Goal: Task Accomplishment & Management: Manage account settings

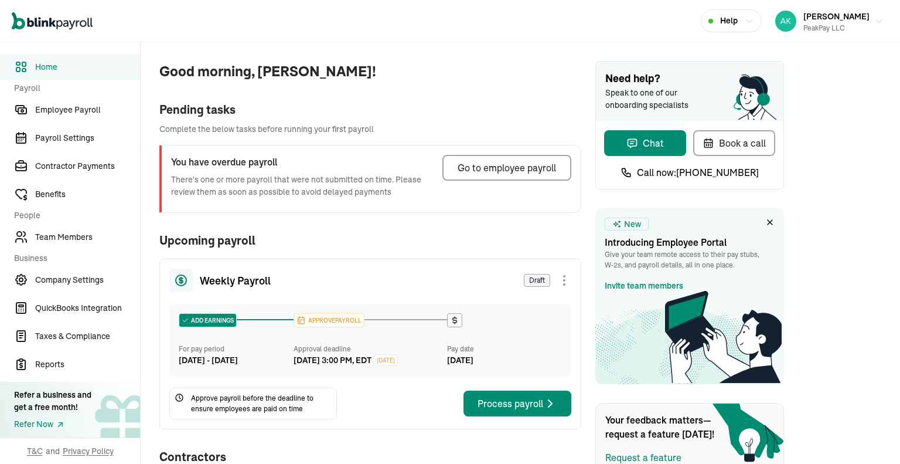
scroll to position [77, 0]
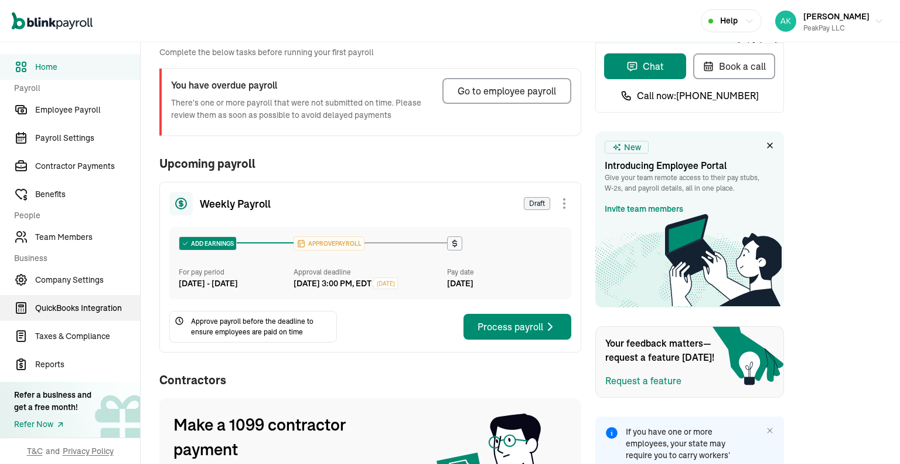
click at [1, 318] on link "QuickBooks Integration" at bounding box center [70, 308] width 140 height 26
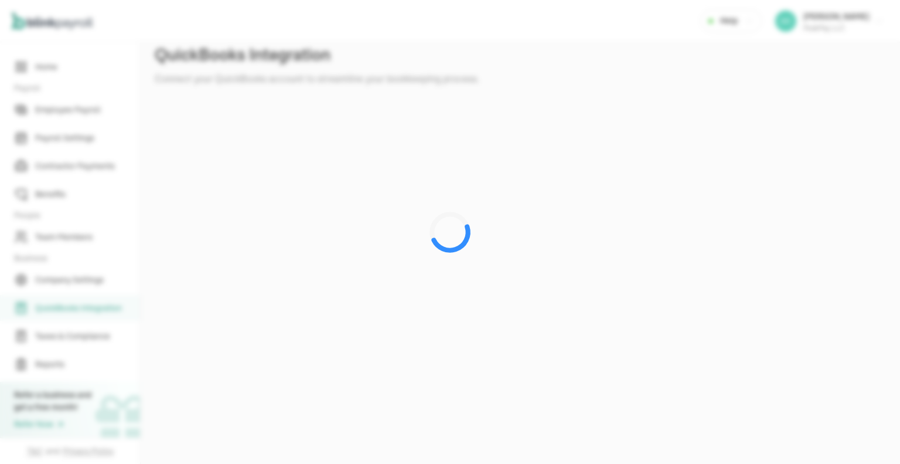
click at [346, 44] on div at bounding box center [450, 232] width 900 height 464
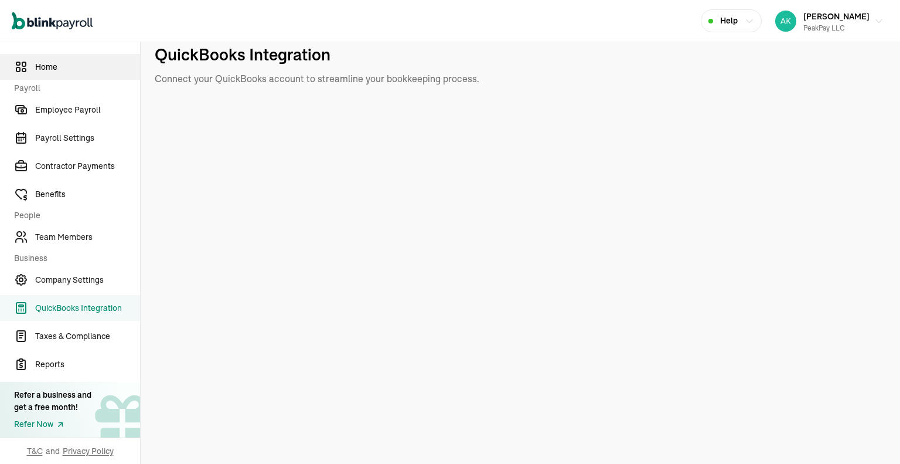
click at [55, 77] on link "Home" at bounding box center [70, 67] width 140 height 26
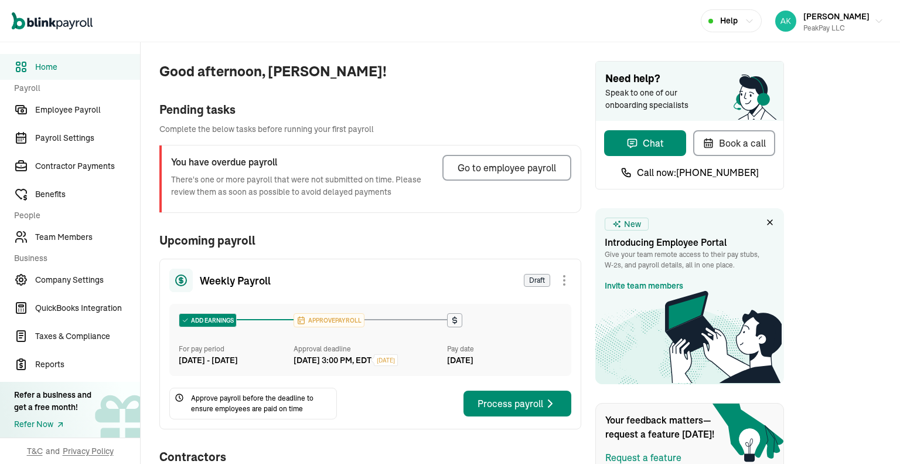
click at [63, 69] on span "Home" at bounding box center [87, 67] width 105 height 12
click at [61, 97] on link "Employee Payroll" at bounding box center [70, 110] width 140 height 26
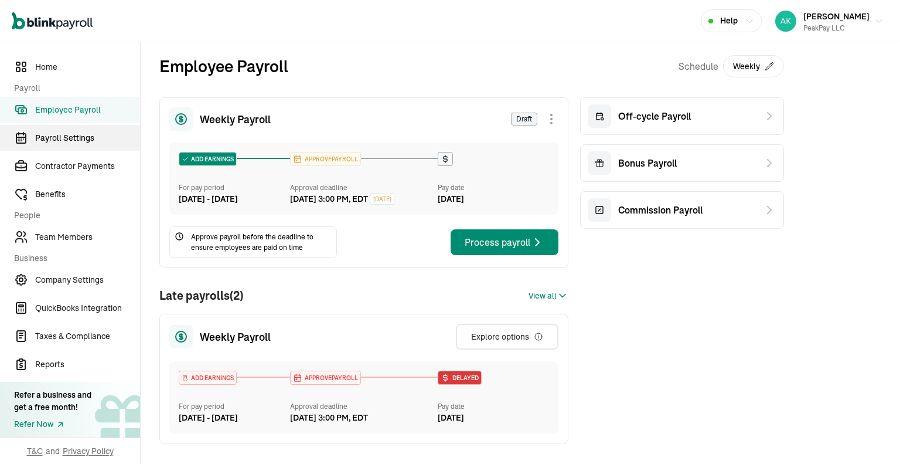
click at [47, 148] on link "Payroll Settings" at bounding box center [70, 138] width 140 height 26
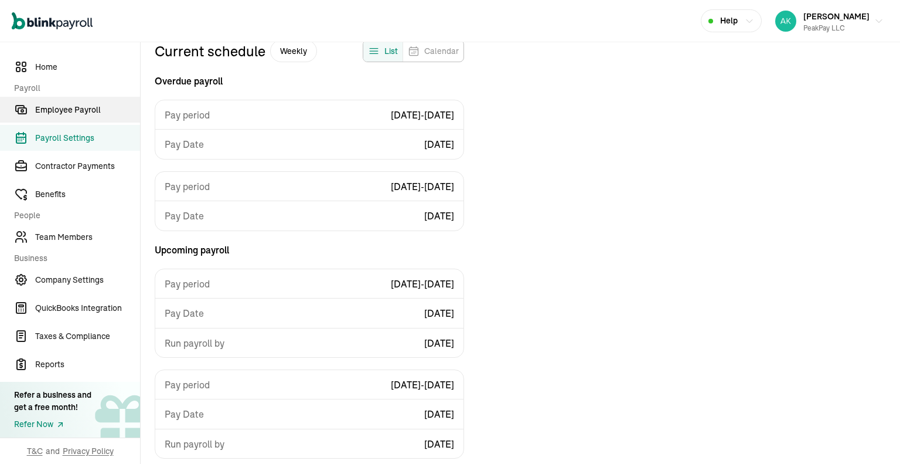
click at [54, 113] on span "Employee Payroll" at bounding box center [87, 110] width 105 height 12
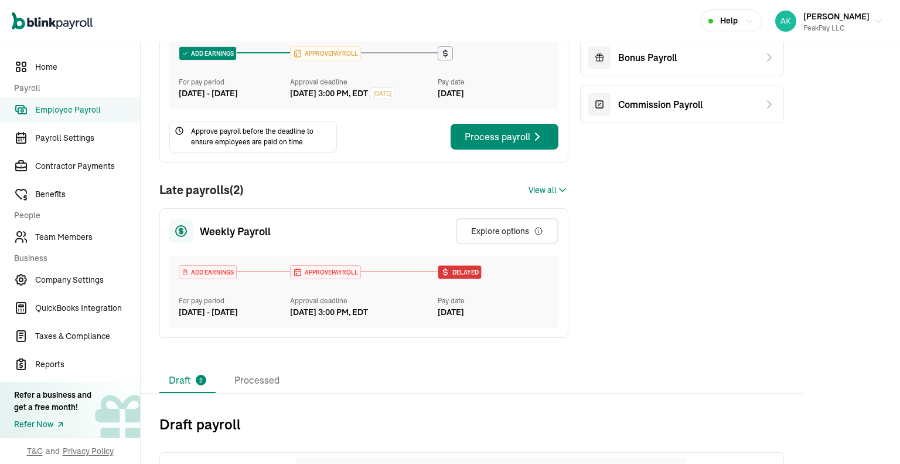
scroll to position [106, 0]
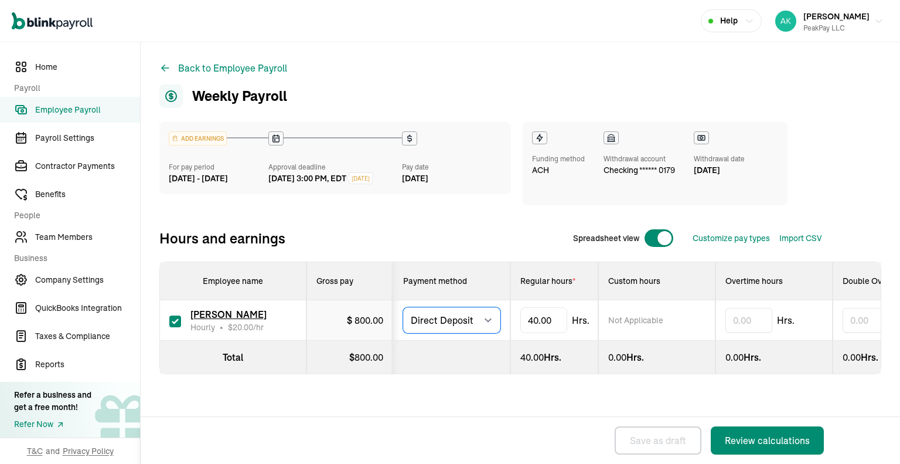
click at [460, 324] on select "Select method Direct Deposit Cash/Check" at bounding box center [451, 320] width 97 height 26
click at [403, 308] on select "Select method Direct Deposit Cash/Check" at bounding box center [451, 320] width 97 height 26
click at [479, 316] on select "Select method Direct Deposit Cash/Check" at bounding box center [451, 320] width 97 height 26
select select "direct_deposit"
click at [403, 308] on select "Select method Direct Deposit Cash/Check" at bounding box center [451, 320] width 97 height 26
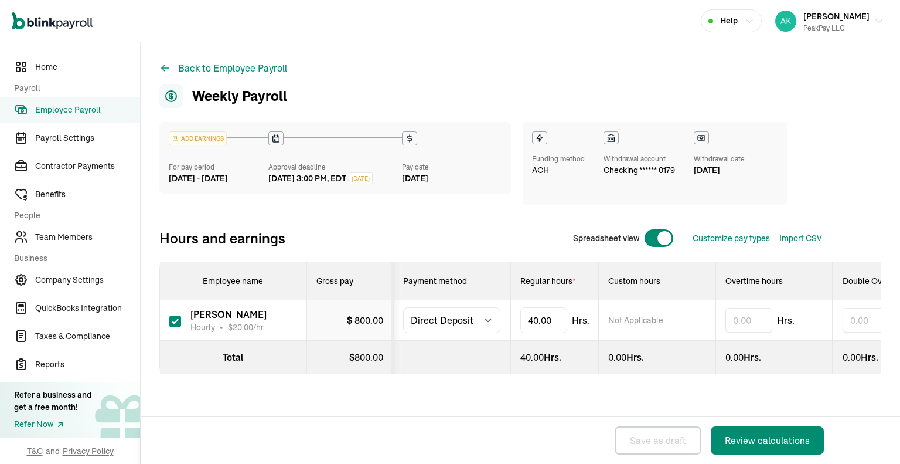
click at [543, 167] on span "ACH" at bounding box center [540, 170] width 17 height 12
click at [746, 436] on div "Review calculations" at bounding box center [767, 440] width 85 height 14
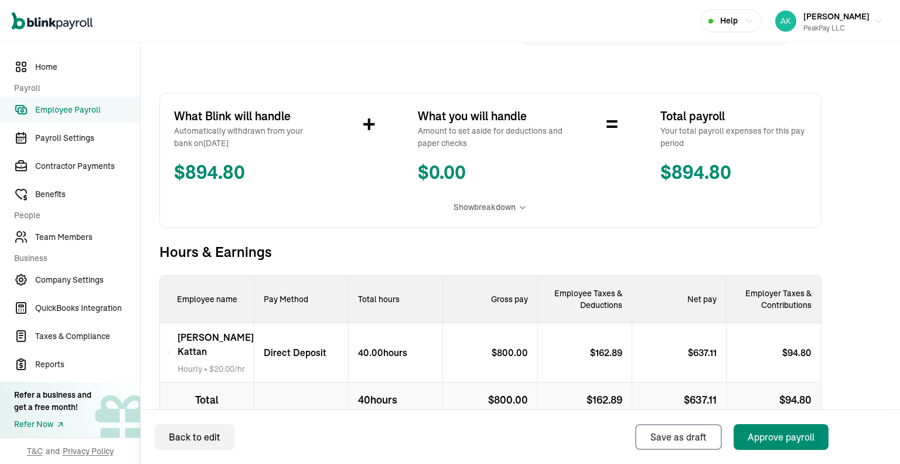
scroll to position [218, 0]
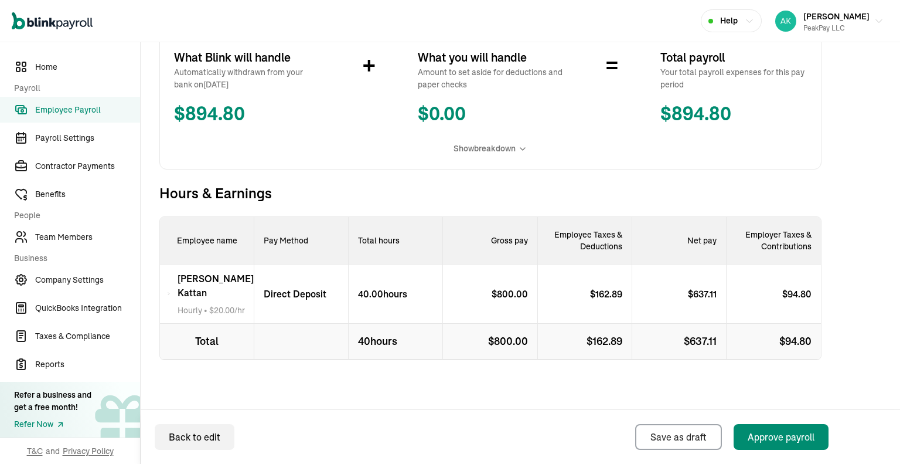
click at [161, 292] on div "[PERSON_NAME] Hourly • $ 20.00 /hr" at bounding box center [207, 293] width 94 height 59
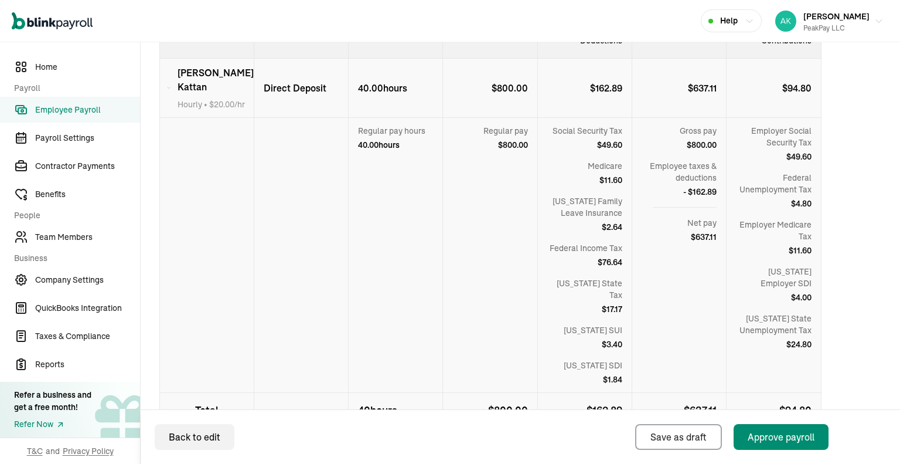
scroll to position [0, 0]
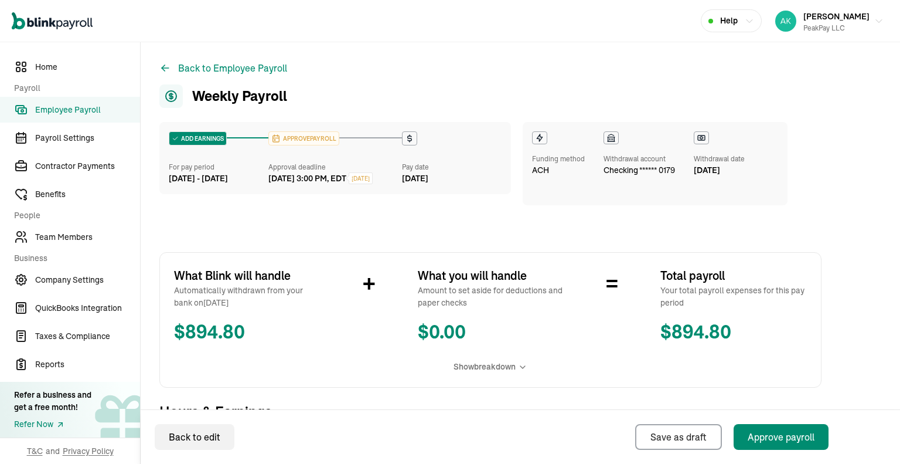
click at [370, 177] on span "[DATE]" at bounding box center [361, 178] width 18 height 9
click at [644, 171] on span "checking ****** 0179" at bounding box center [640, 170] width 72 height 11
click at [635, 174] on span "checking ****** 0179" at bounding box center [640, 170] width 72 height 11
click at [700, 140] on icon at bounding box center [701, 137] width 7 height 5
click at [159, 70] on icon at bounding box center [165, 68] width 12 height 12
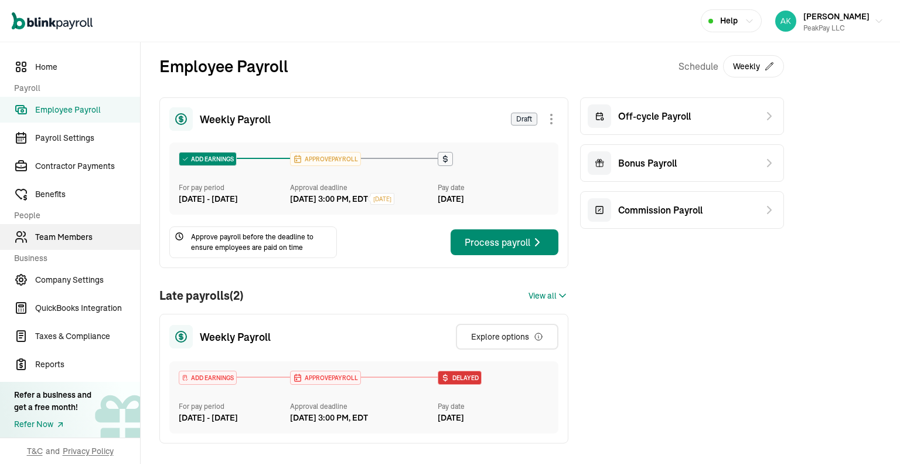
click at [83, 234] on span "Team Members" at bounding box center [87, 237] width 105 height 12
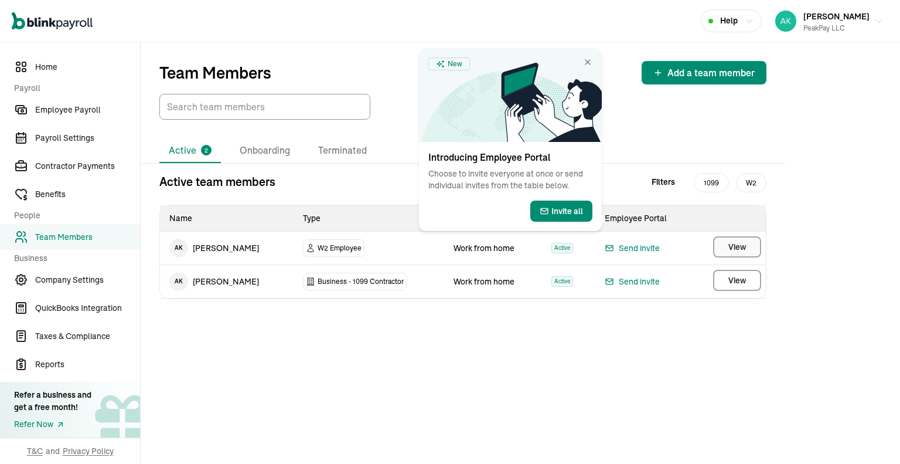
click at [722, 250] on button "View" at bounding box center [737, 246] width 48 height 21
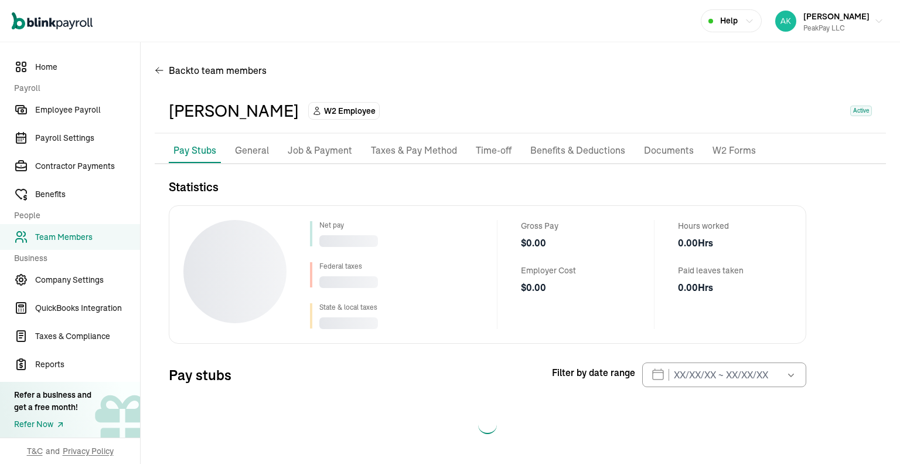
scroll to position [4, 0]
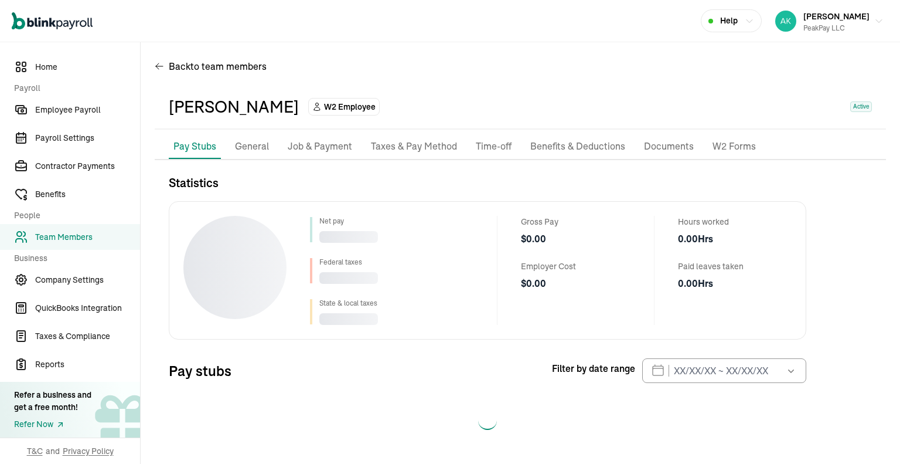
select select "2025"
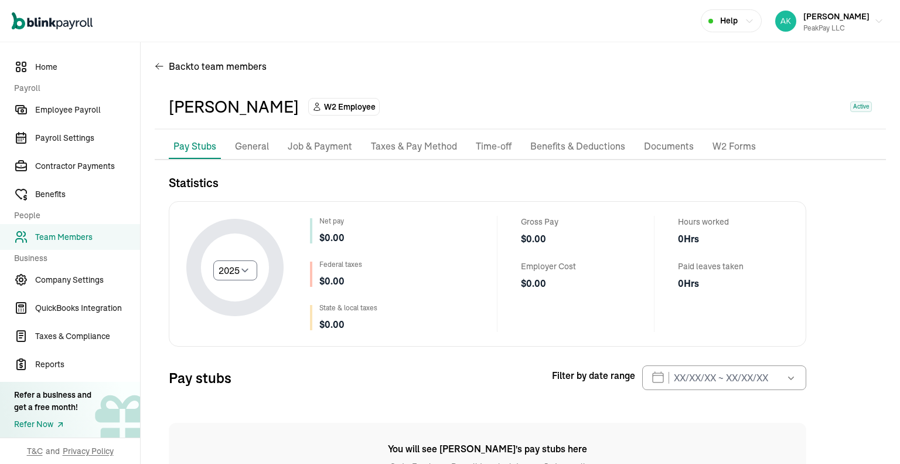
scroll to position [56, 0]
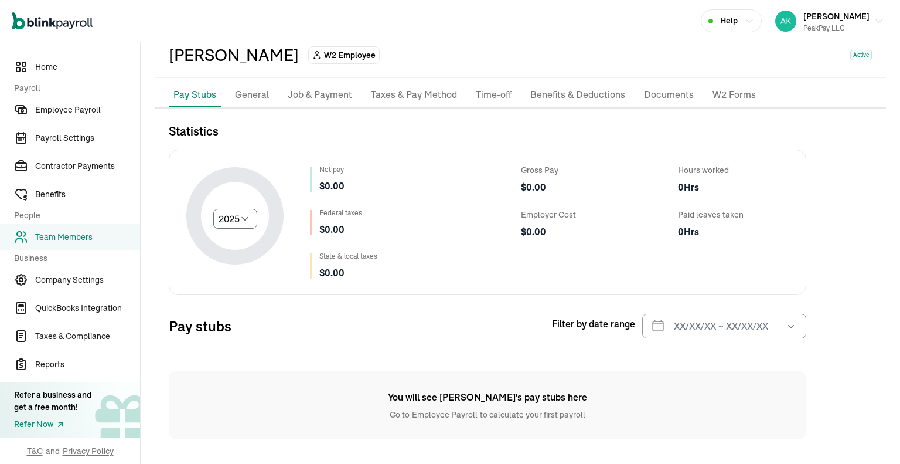
click at [244, 90] on p "General" at bounding box center [252, 94] width 34 height 15
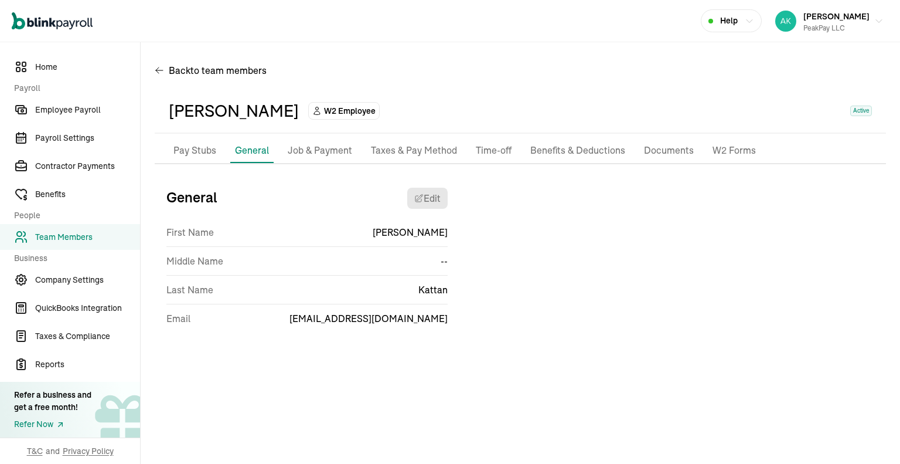
scroll to position [0, 0]
click at [301, 149] on p "Job & Payment" at bounding box center [320, 150] width 64 height 15
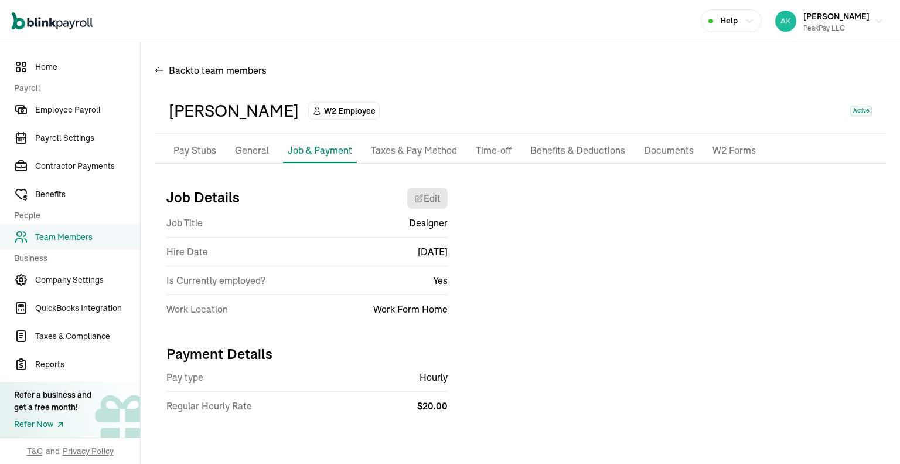
click at [409, 152] on p "Taxes & Pay Method" at bounding box center [414, 150] width 86 height 15
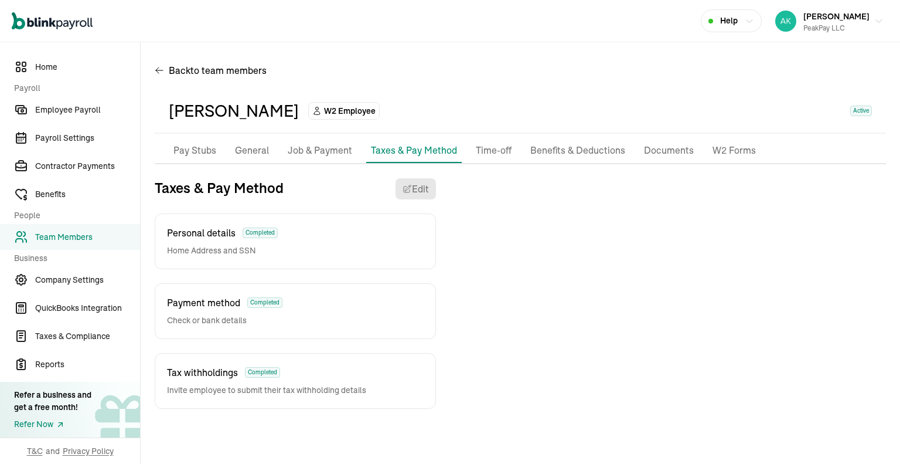
click at [231, 307] on span "Payment method" at bounding box center [203, 302] width 73 height 14
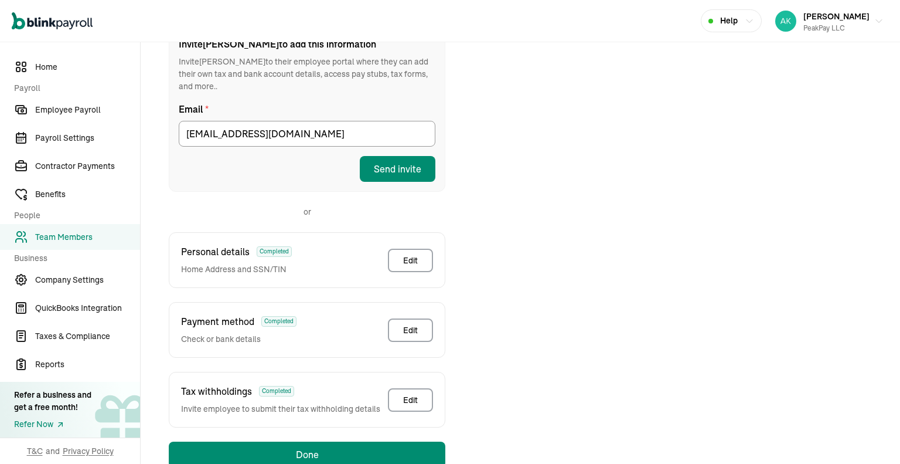
scroll to position [222, 0]
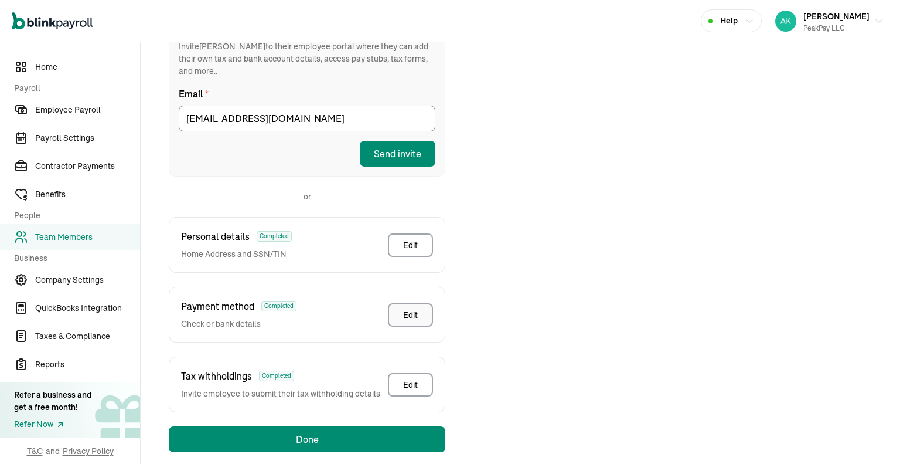
click at [414, 309] on div "Edit" at bounding box center [410, 315] width 15 height 12
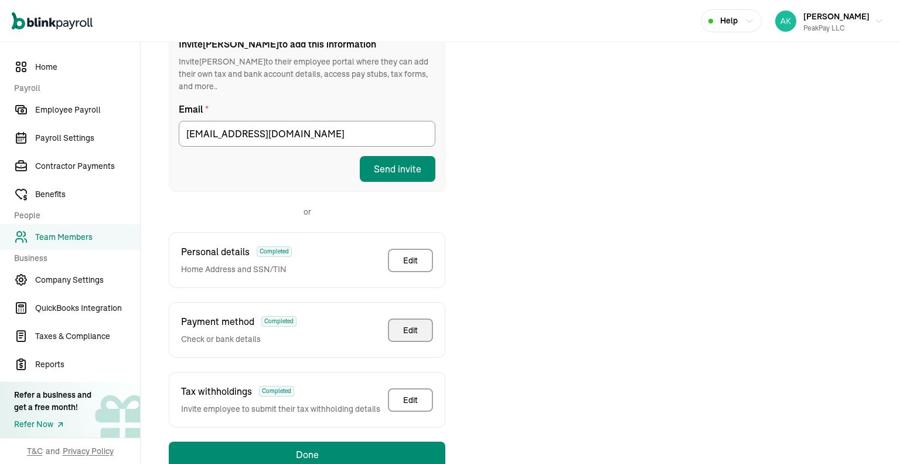
scroll to position [138, 0]
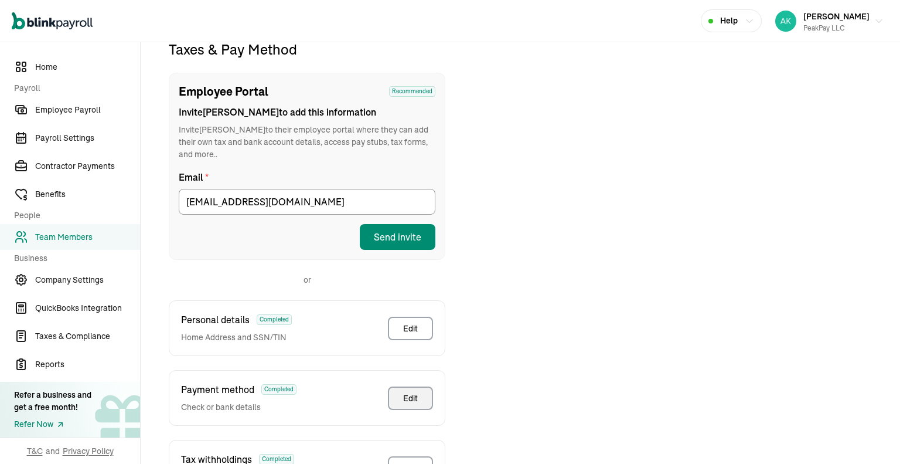
click at [419, 386] on button "Edit" at bounding box center [410, 397] width 45 height 23
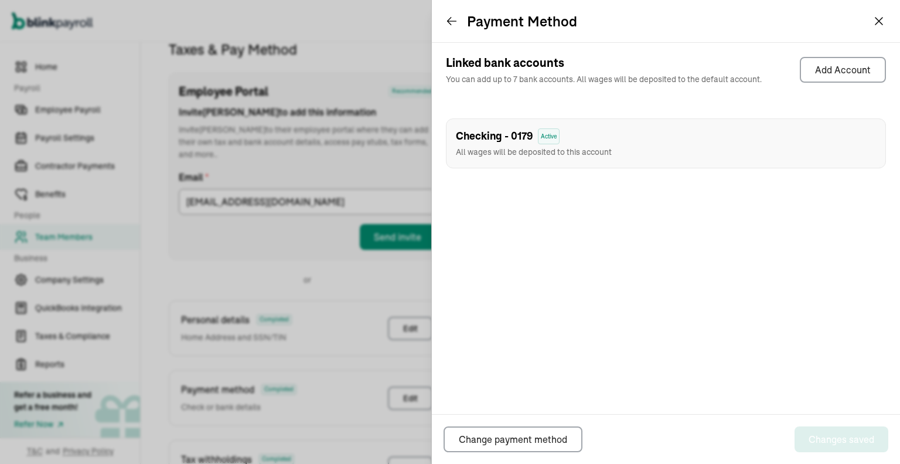
scroll to position [184, 0]
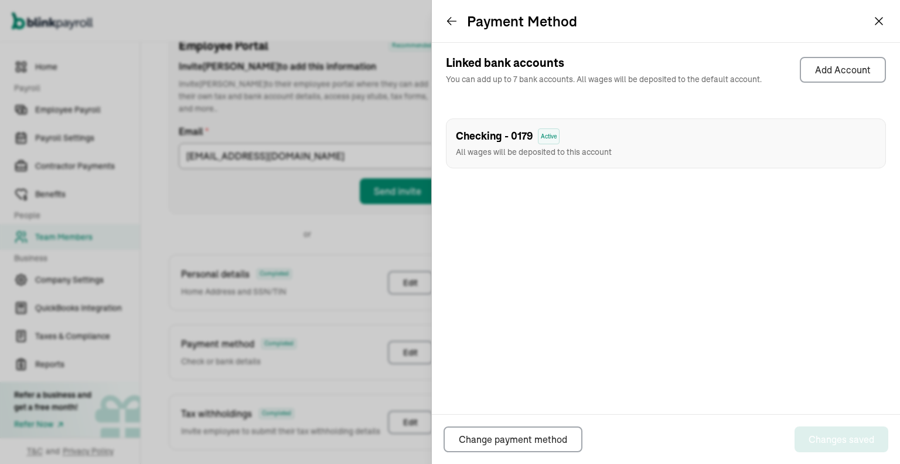
click at [758, 138] on div "Checking - 0179 Active All wages will be deposited to this account" at bounding box center [666, 143] width 440 height 50
click at [570, 145] on div "Checking - 0179 Active All wages will be deposited to this account" at bounding box center [534, 143] width 156 height 30
click at [553, 154] on span "All wages will be deposited to this account" at bounding box center [534, 152] width 156 height 11
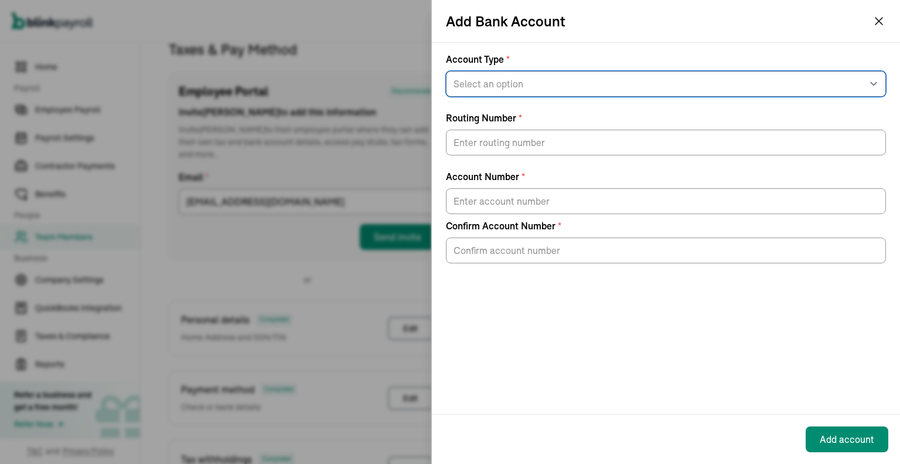
click at [626, 90] on select "Select an option Savings Checking" at bounding box center [666, 84] width 440 height 26
select select "Checking"
click at [446, 71] on select "Select an option Savings Checking" at bounding box center [666, 84] width 440 height 26
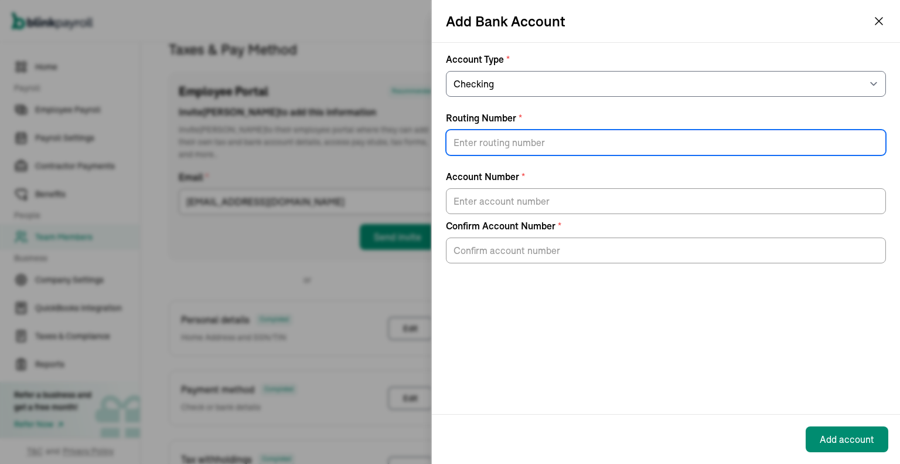
click at [483, 140] on input "Routing Number *" at bounding box center [666, 143] width 440 height 26
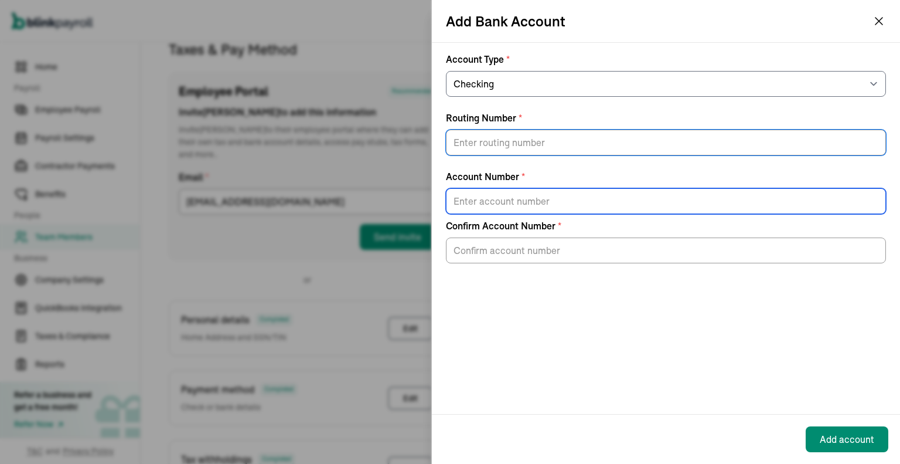
click at [524, 207] on input "Account Number *" at bounding box center [666, 201] width 440 height 26
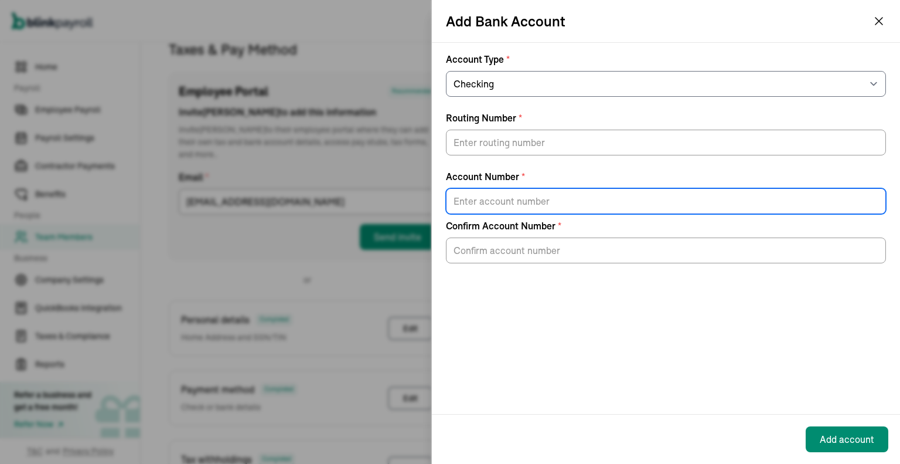
paste input "[CREDIT_CARD_NUMBER]"
type input "[CREDIT_CARD_NUMBER]"
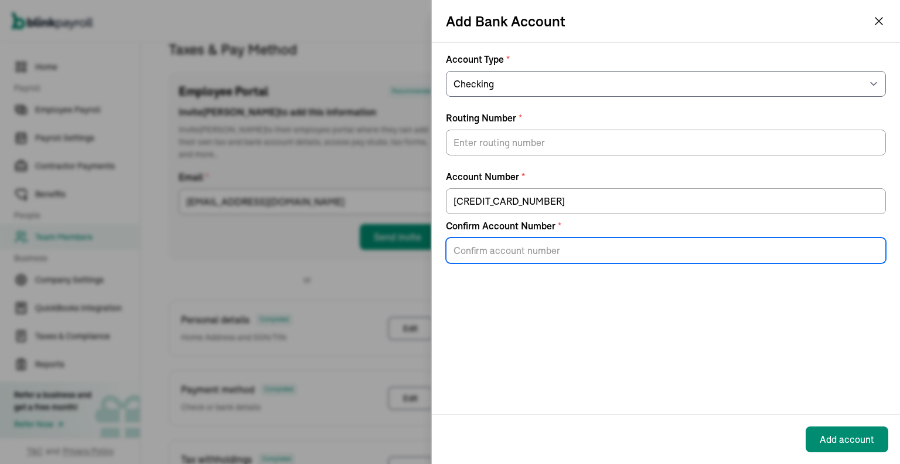
click at [534, 243] on input "Confirm Account Number *" at bounding box center [666, 250] width 440 height 26
paste input "[CREDIT_CARD_NUMBER]"
type input "[CREDIT_CARD_NUMBER]"
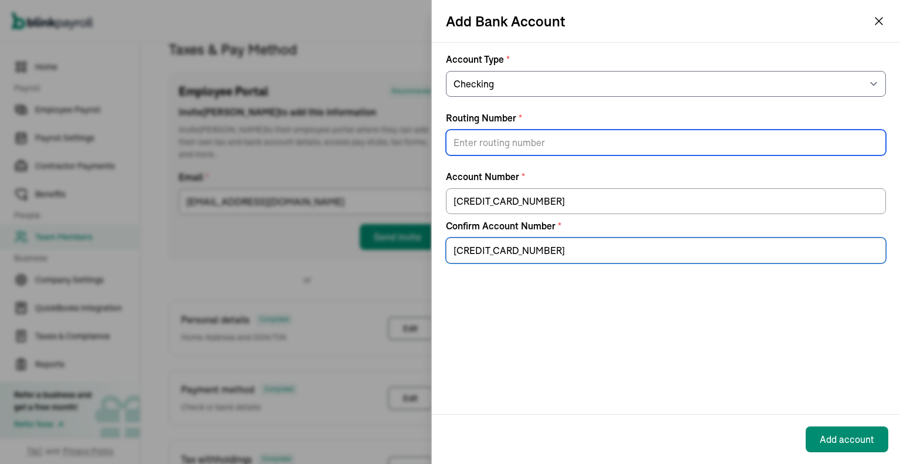
click at [549, 151] on input "Routing Number *" at bounding box center [666, 143] width 440 height 26
paste input "091017138"
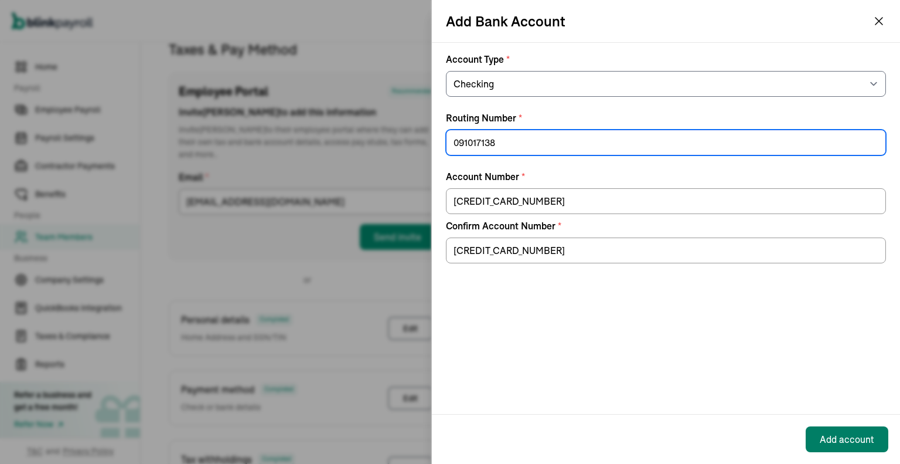
type input "091017138"
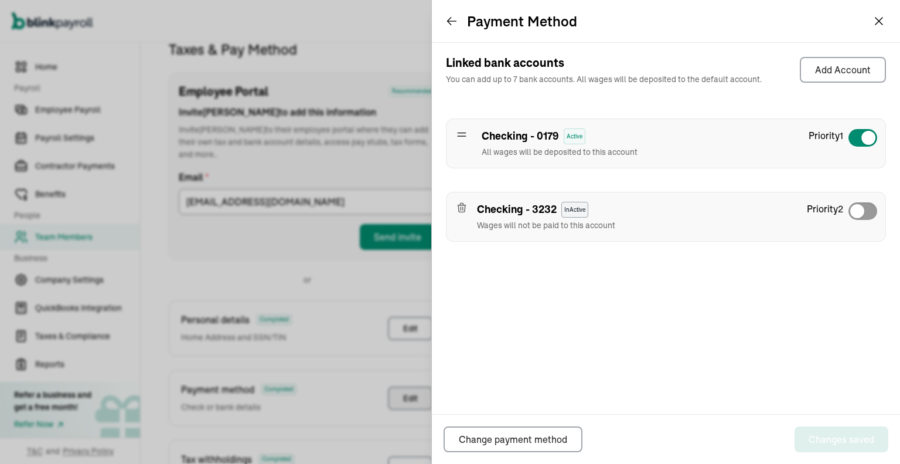
click at [858, 142] on div at bounding box center [863, 137] width 30 height 19
click at [859, 206] on span at bounding box center [857, 211] width 14 height 14
checkbox input "true"
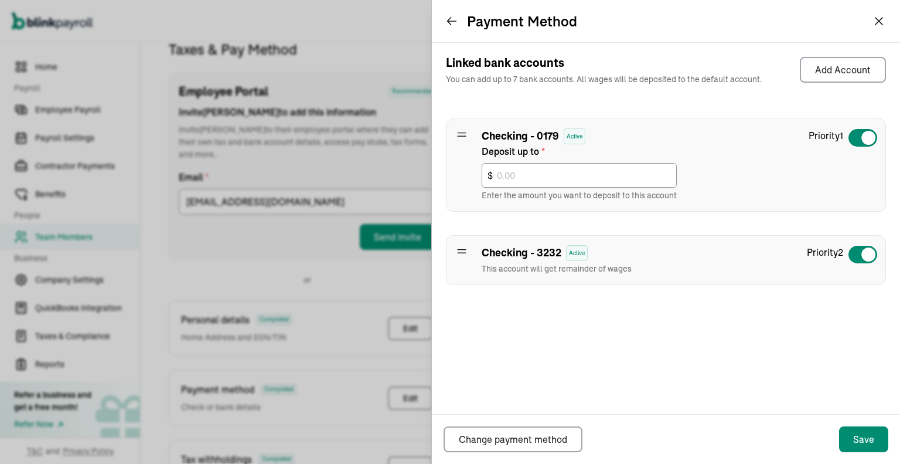
click at [860, 134] on div at bounding box center [863, 137] width 30 height 19
checkbox input "false"
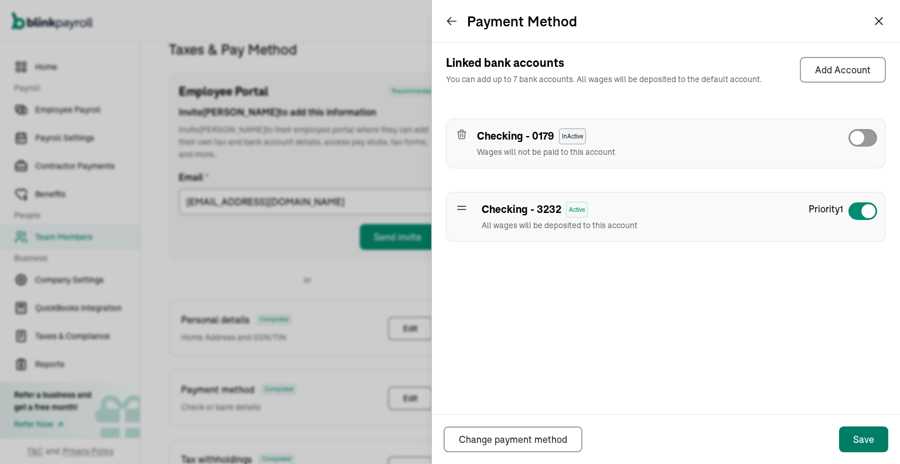
click at [867, 438] on div "Save" at bounding box center [863, 439] width 21 height 14
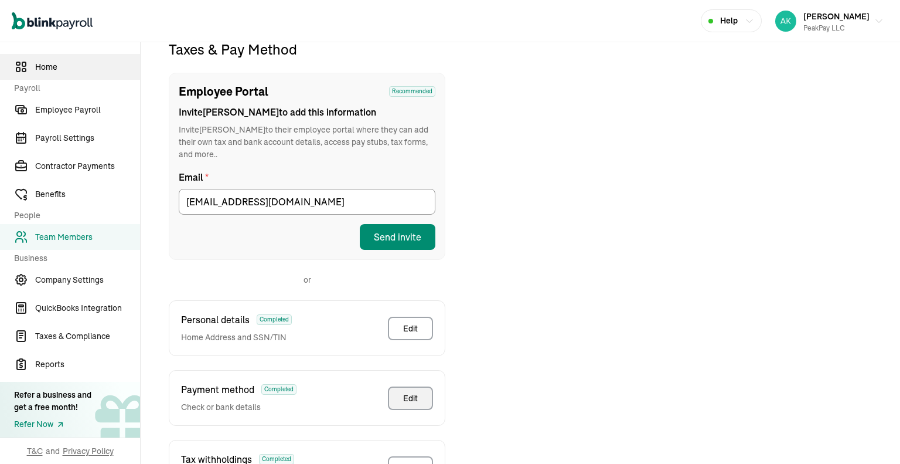
click at [72, 72] on span "Home" at bounding box center [87, 67] width 105 height 12
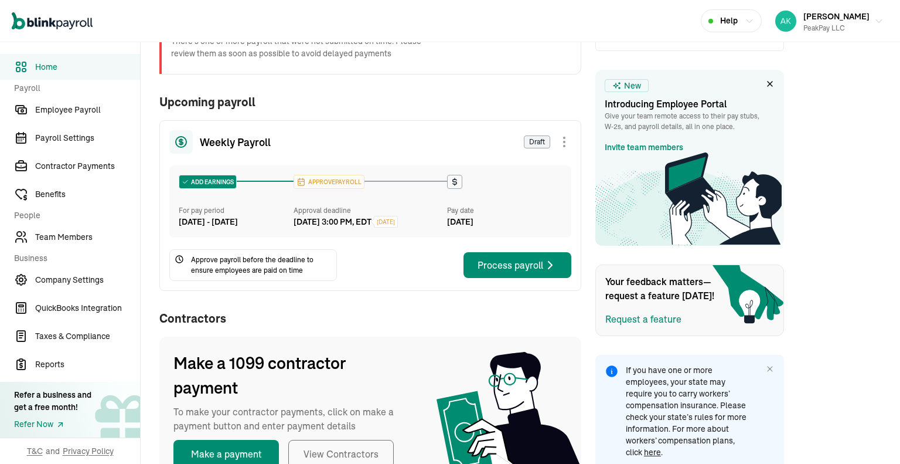
scroll to position [67, 0]
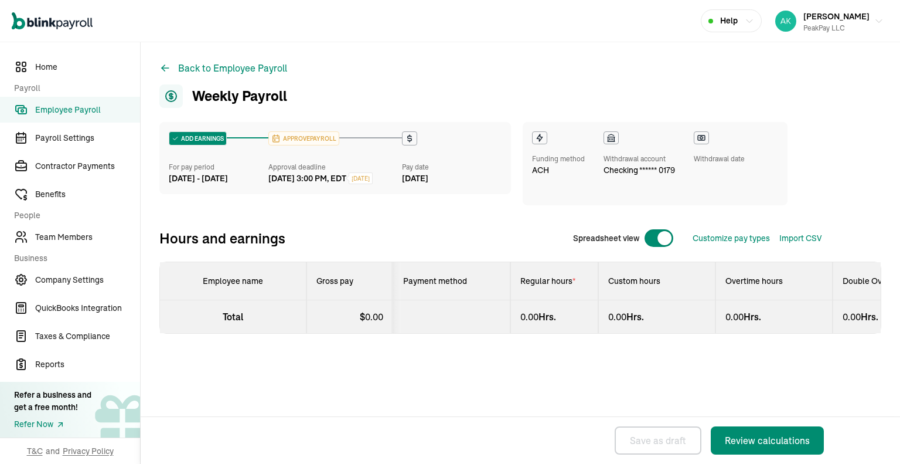
select select "direct_deposit"
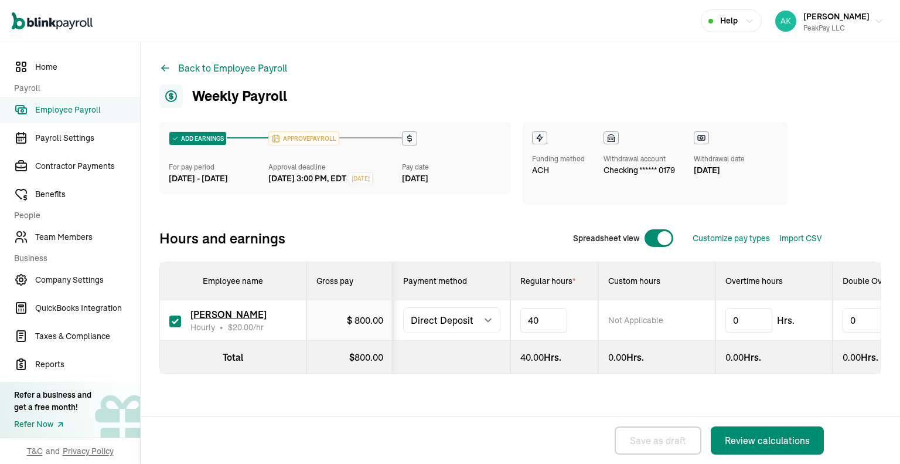
type input "4"
type input "50"
click at [565, 385] on div "ADD EARNINGS For pay period [DATE] - [DATE] APPROVE PAYROLL Approval deadline […" at bounding box center [520, 271] width 722 height 299
click at [775, 430] on button "Review calculations" at bounding box center [767, 440] width 113 height 28
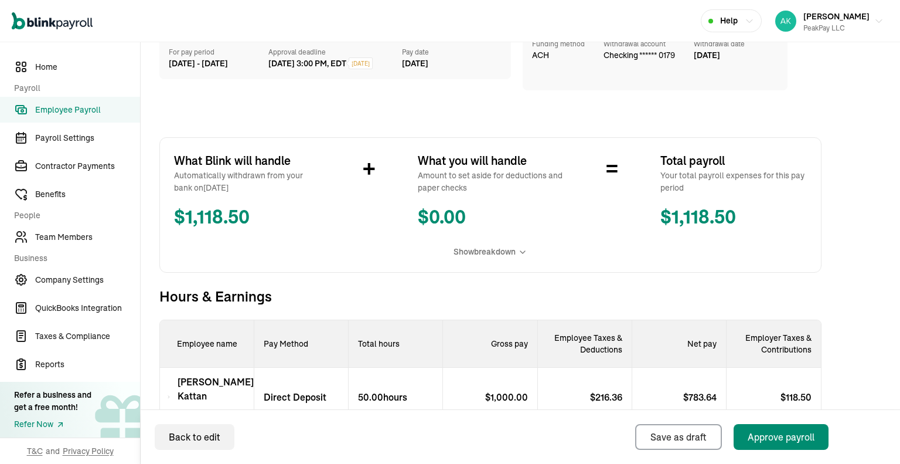
scroll to position [218, 0]
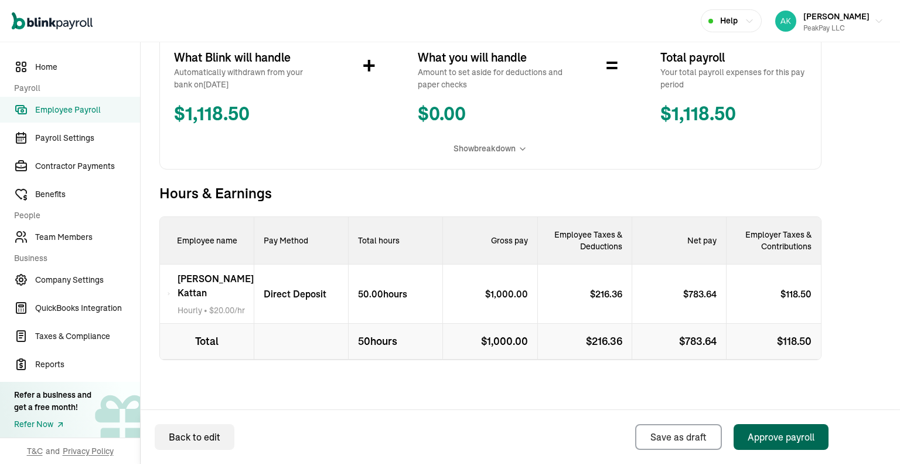
click at [778, 428] on button "Approve payroll" at bounding box center [781, 437] width 95 height 26
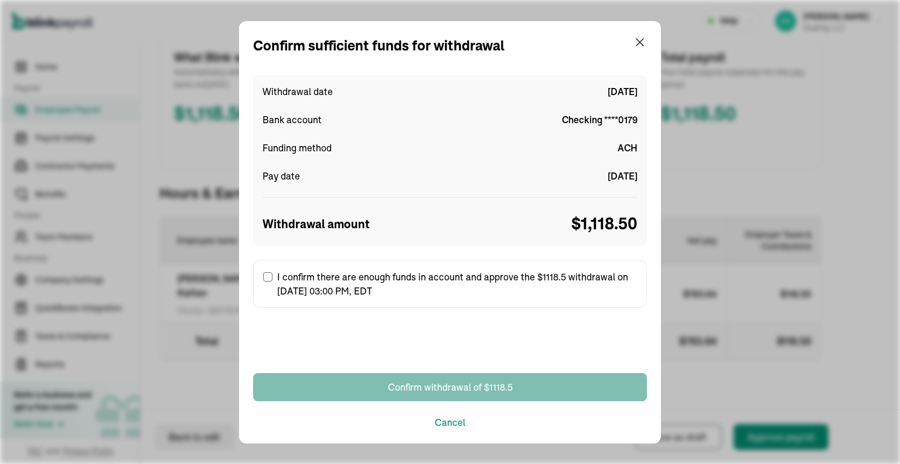
click at [390, 275] on label "I confirm there are enough funds in account and approve the $1118.5 withdrawal …" at bounding box center [450, 284] width 394 height 48
click at [273, 275] on input "I confirm there are enough funds in account and approve the $1118.5 withdrawal …" at bounding box center [267, 276] width 9 height 9
checkbox input "true"
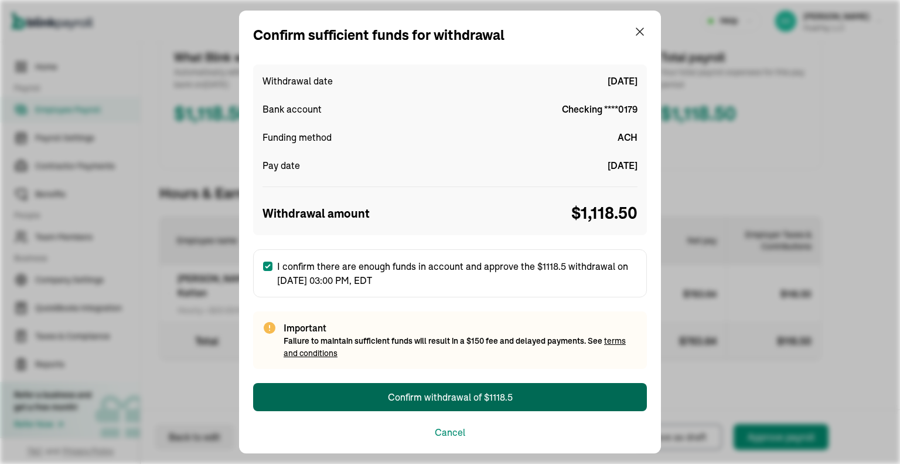
click at [434, 397] on div "Confirm withdrawal of $1118.5" at bounding box center [450, 397] width 125 height 14
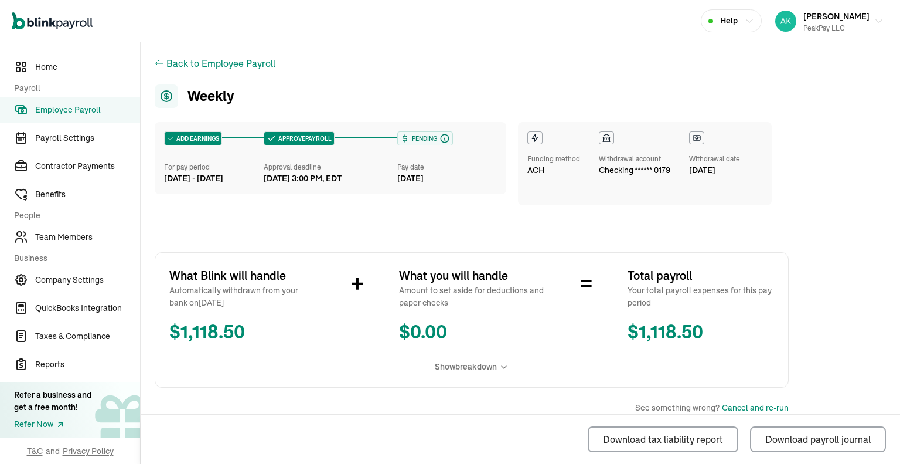
click at [50, 67] on span "Home" at bounding box center [87, 67] width 105 height 12
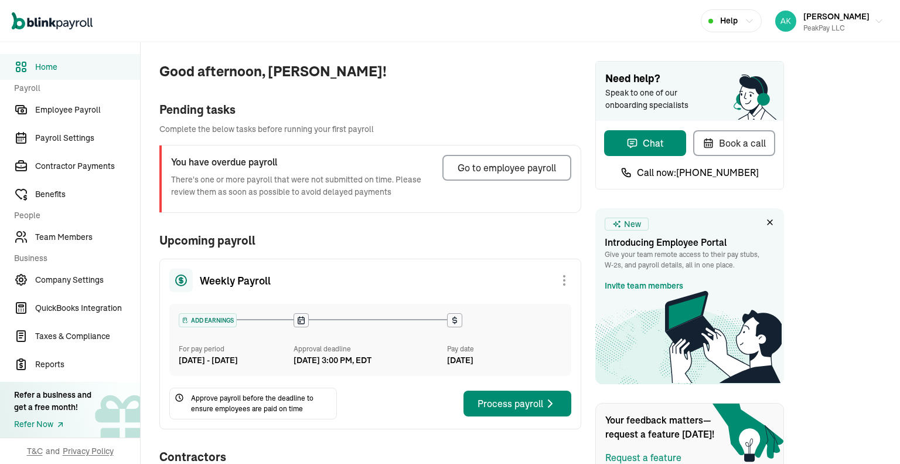
click at [814, 86] on div "Good afternoon, [PERSON_NAME]! Pending tasks Complete the below tasks before ru…" at bounding box center [521, 340] width 760 height 597
